Goal: Information Seeking & Learning: Compare options

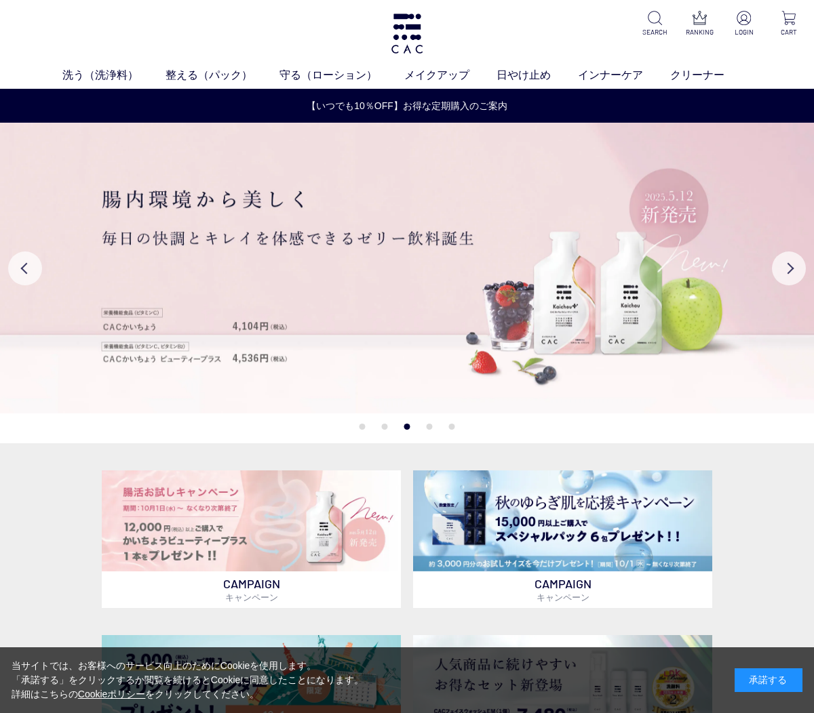
click at [435, 105] on link "フェイスカラー" at bounding box center [428, 100] width 66 height 11
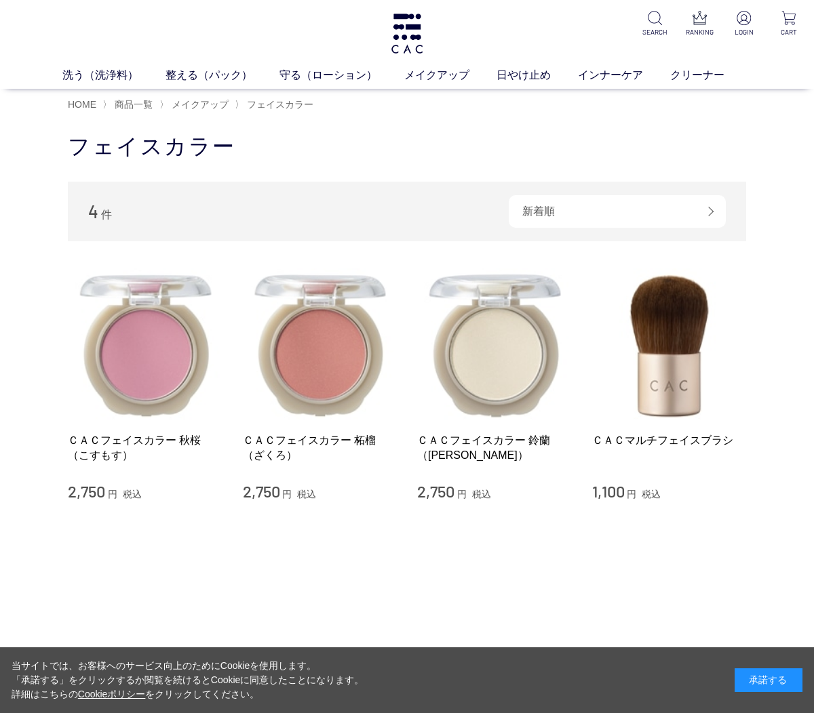
click at [496, 439] on link "ＣＡＣフェイスカラー 鈴蘭（すずらん）" at bounding box center [494, 447] width 155 height 29
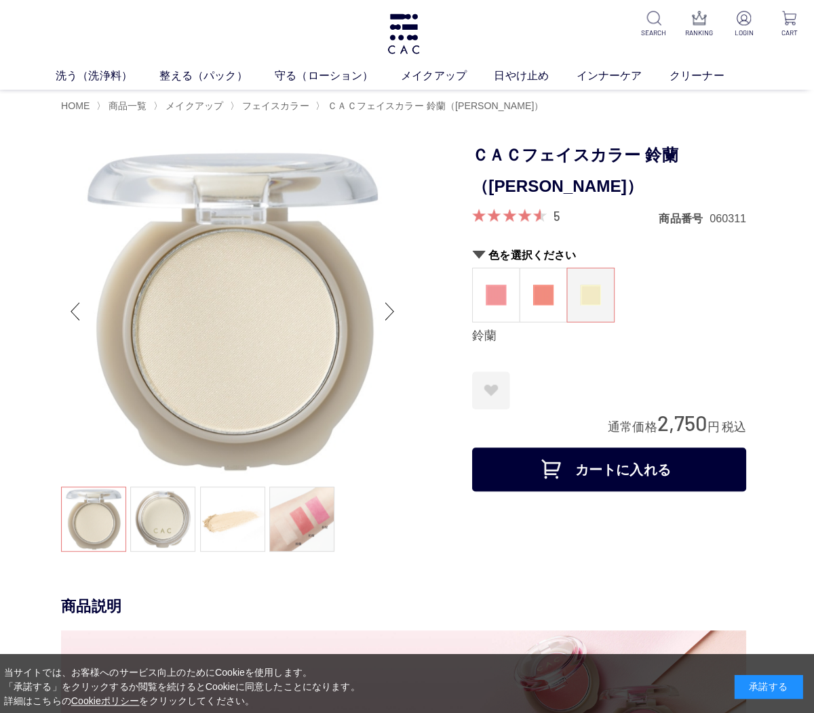
click at [535, 294] on img at bounding box center [545, 292] width 20 height 20
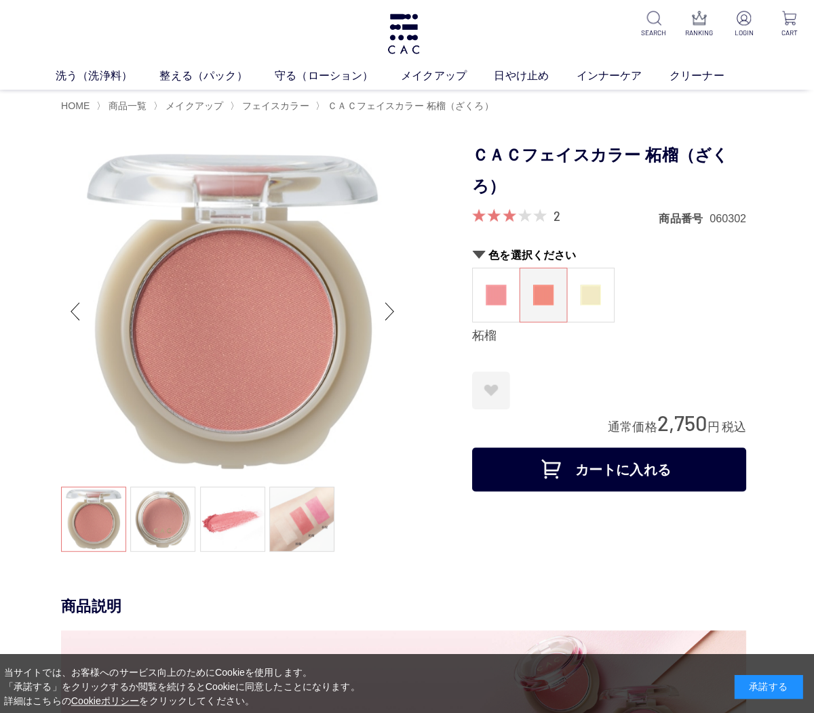
click at [490, 291] on img at bounding box center [498, 292] width 20 height 20
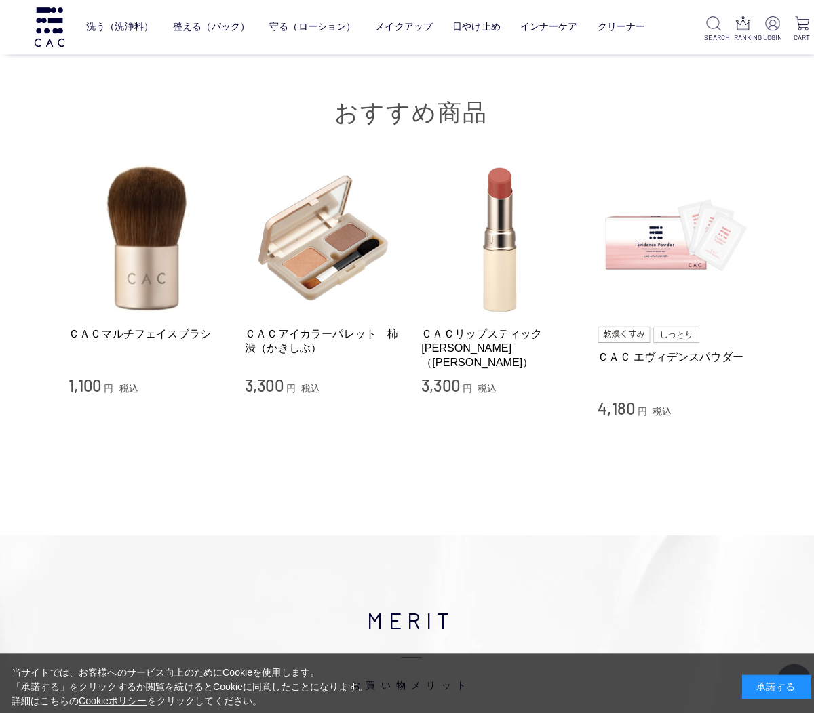
scroll to position [2395, 0]
